Goal: Transaction & Acquisition: Purchase product/service

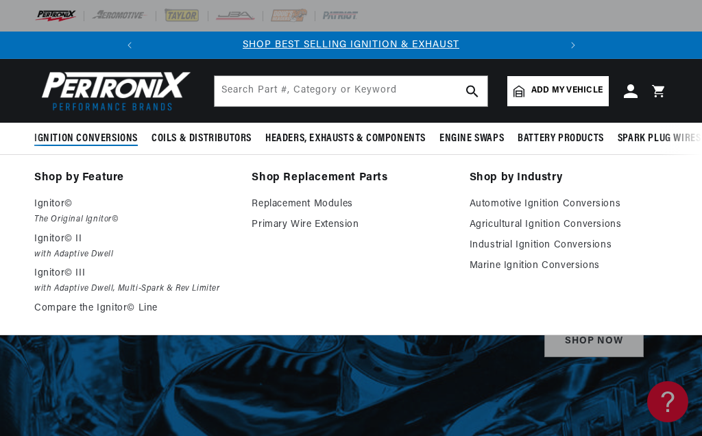
click at [333, 196] on link "Replacement Modules" at bounding box center [351, 204] width 198 height 16
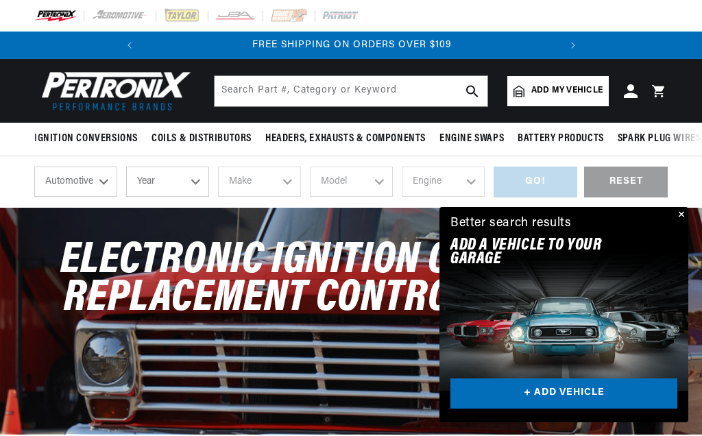
click at [694, 204] on div "shop by vehicle What are you working on? Automotive Agricultural Industrial Mar…" at bounding box center [351, 181] width 702 height 51
click at [692, 213] on div "Electronic Ignition Conversion Replacement Control Modules" at bounding box center [351, 287] width 702 height 158
click at [698, 209] on div "Electronic Ignition Conversion Replacement Control Modules" at bounding box center [351, 287] width 702 height 158
click at [696, 208] on div "Electronic Ignition Conversion Replacement Control Modules" at bounding box center [351, 287] width 702 height 158
click at [689, 212] on div "Electronic Ignition Conversion Replacement Control Modules" at bounding box center [351, 287] width 702 height 158
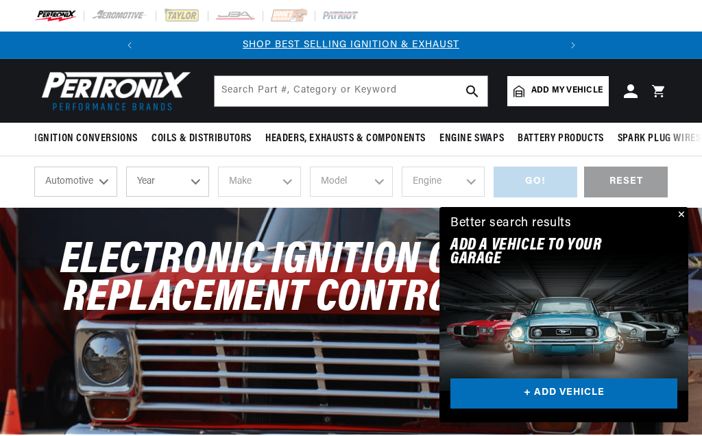
click at [700, 208] on div "Electronic Ignition Conversion Replacement Control Modules" at bounding box center [351, 287] width 702 height 158
click at [698, 211] on div "Electronic Ignition Conversion Replacement Control Modules" at bounding box center [351, 287] width 702 height 158
click at [698, 209] on div "Electronic Ignition Conversion Replacement Control Modules" at bounding box center [351, 287] width 702 height 158
click at [695, 210] on div "Electronic Ignition Conversion Replacement Control Modules" at bounding box center [351, 287] width 702 height 158
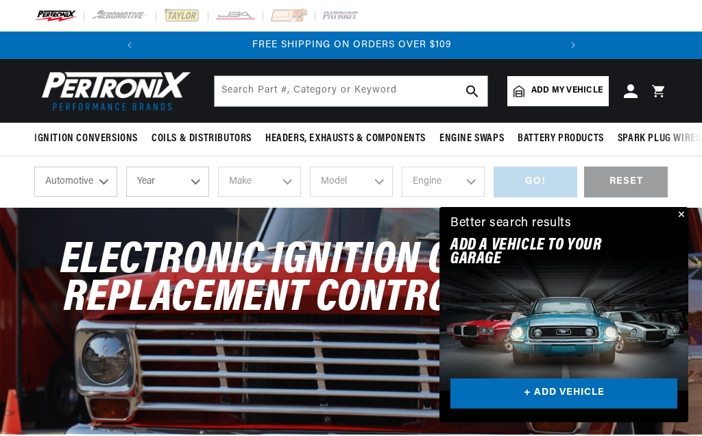
click at [695, 206] on div "shop by vehicle What are you working on? Automotive Agricultural Industrial Mar…" at bounding box center [351, 181] width 702 height 51
click at [701, 212] on div "Electronic Ignition Conversion Replacement Control Modules" at bounding box center [351, 287] width 702 height 158
click at [86, 180] on select "Automotive Agricultural Industrial Marine Motorcycle" at bounding box center [75, 182] width 83 height 30
click at [176, 175] on select "Year 2026 2025 2024 2023 2022 2021 2020 2019 2018 2017 2016 2015 2014 2013 2012…" at bounding box center [167, 182] width 83 height 30
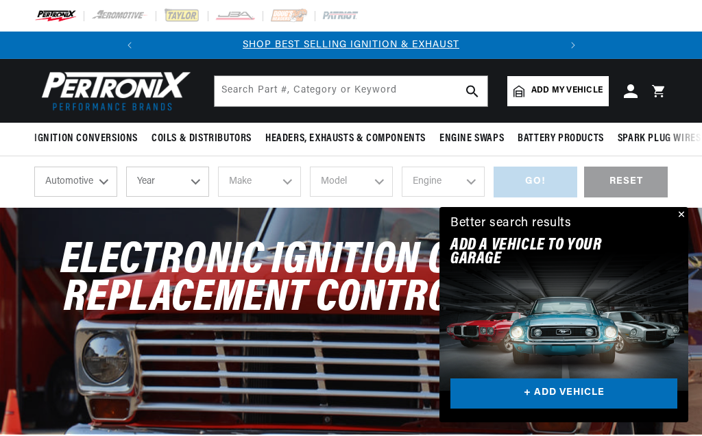
select select "1979"
click at [270, 174] on select "Make Alfa Romeo American Motors Audi Avanti BMW Buick Cadillac Checker Chevrole…" at bounding box center [259, 182] width 83 height 30
select select "Triumph"
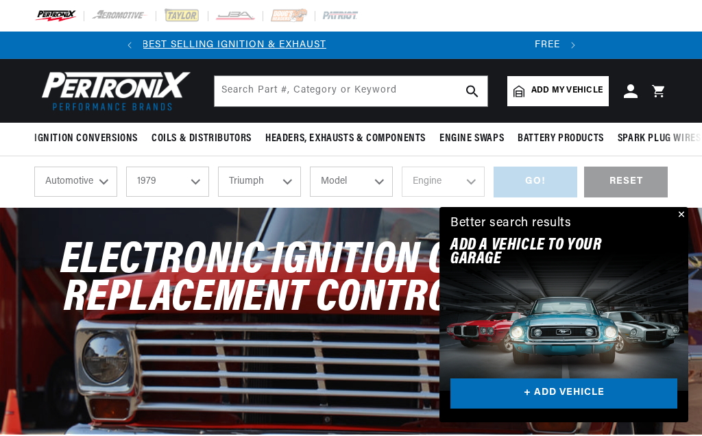
click at [368, 172] on select "Model Spitfire TR7" at bounding box center [351, 182] width 83 height 30
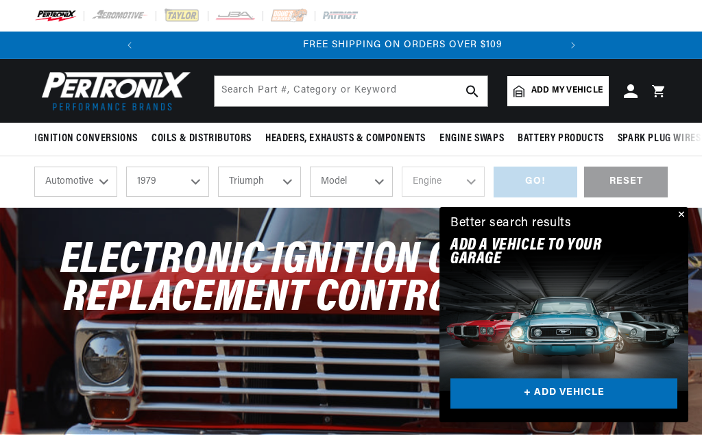
scroll to position [0, 416]
select select "TR7"
click at [448, 174] on select "Engine 2.0L" at bounding box center [443, 182] width 83 height 30
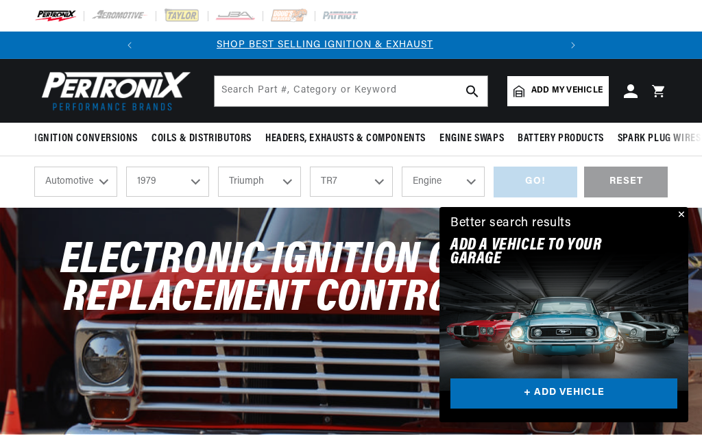
scroll to position [0, 0]
select select "2.0L"
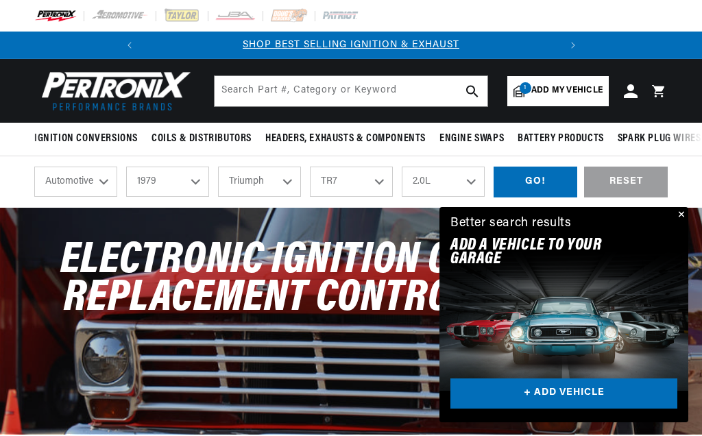
checkbox input "true"
click at [562, 174] on div "GO!" at bounding box center [536, 182] width 84 height 31
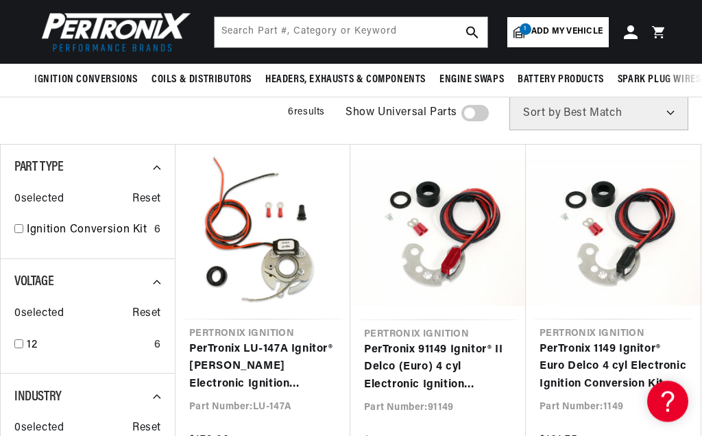
scroll to position [0, 416]
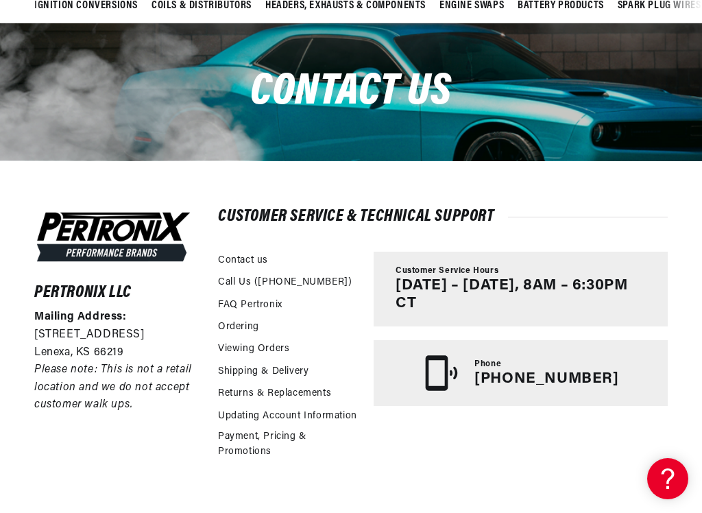
click at [10, 47] on div "Contact us" at bounding box center [351, 91] width 702 height 137
